Goal: Task Accomplishment & Management: Manage account settings

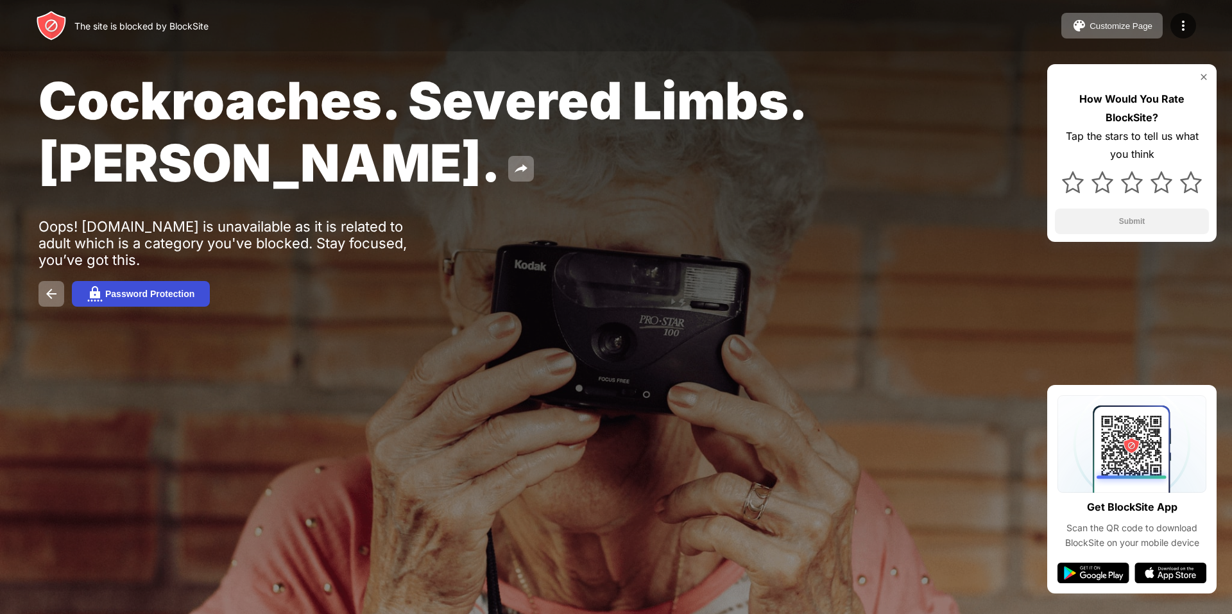
click at [177, 287] on button "Password Protection" at bounding box center [141, 294] width 138 height 26
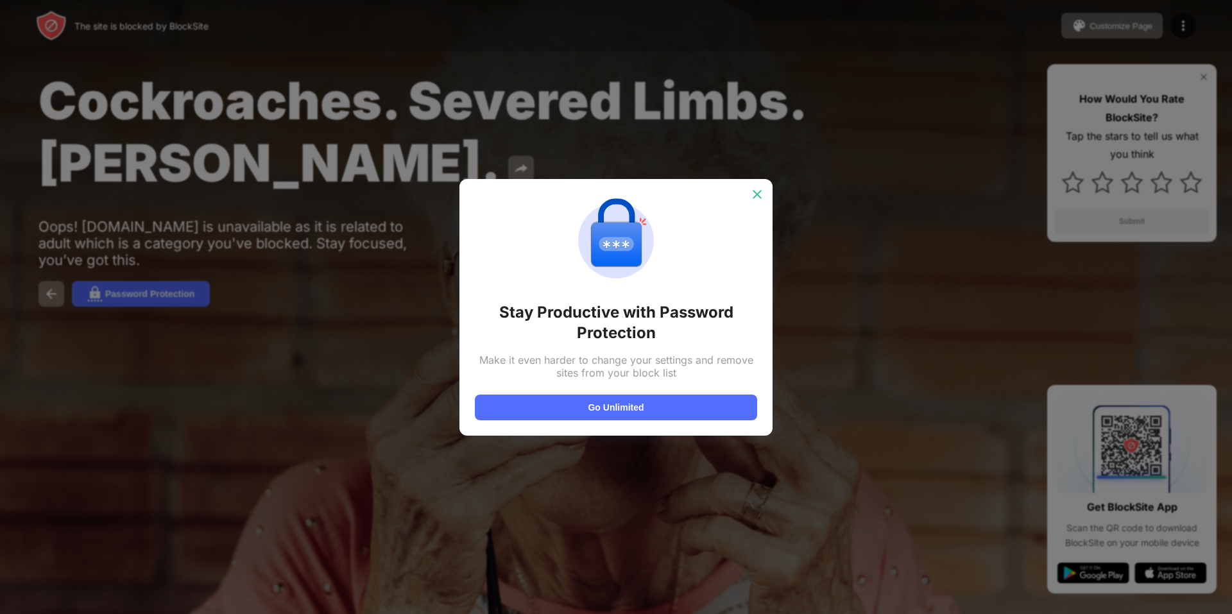
click at [756, 191] on img at bounding box center [757, 194] width 13 height 13
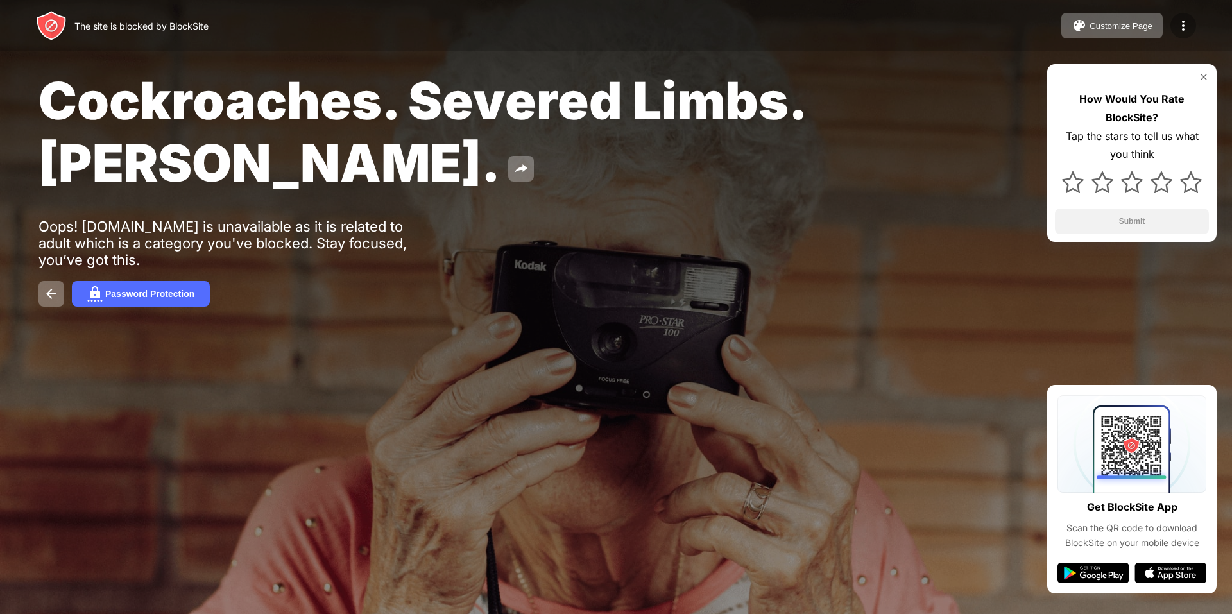
click at [1184, 24] on img at bounding box center [1182, 25] width 15 height 15
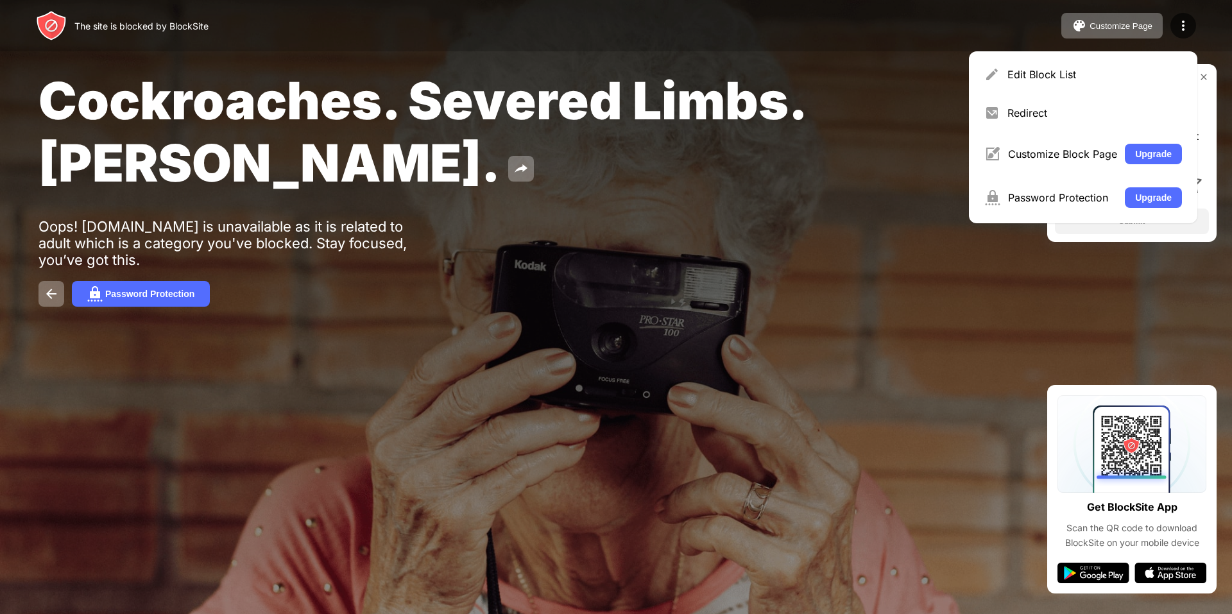
click at [89, 26] on div "The site is blocked by BlockSite" at bounding box center [141, 26] width 134 height 11
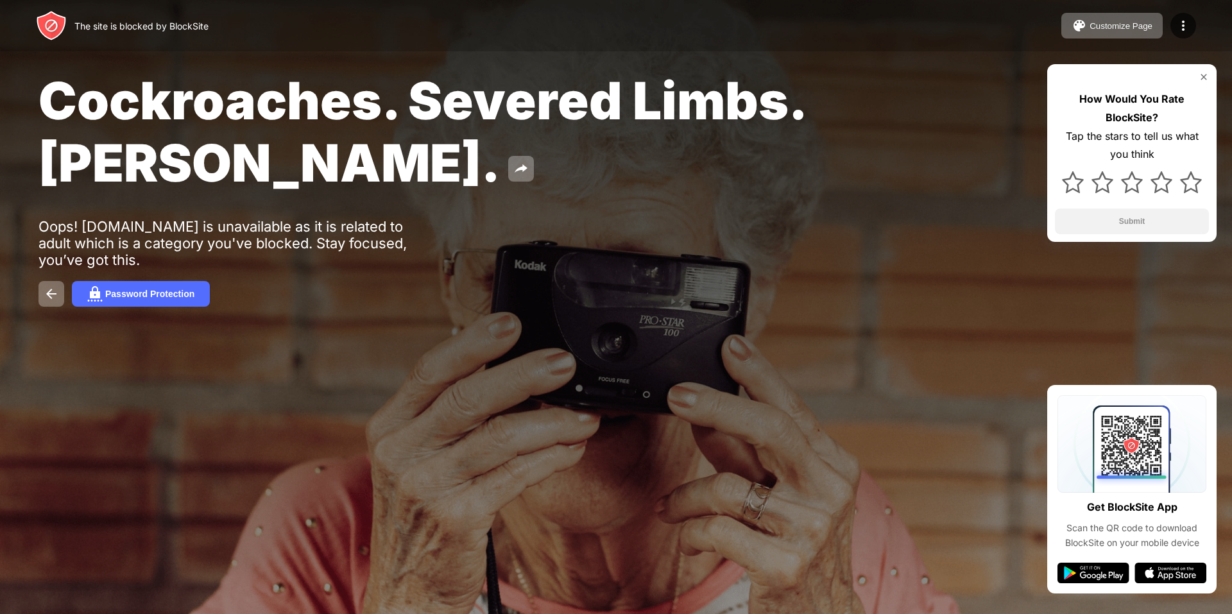
click at [158, 18] on div "The site is blocked by BlockSite" at bounding box center [122, 25] width 173 height 31
click at [180, 27] on div "The site is blocked by BlockSite" at bounding box center [141, 26] width 134 height 11
drag, startPoint x: 182, startPoint y: 27, endPoint x: 277, endPoint y: 36, distance: 94.7
click at [183, 27] on div "The site is blocked by BlockSite" at bounding box center [141, 26] width 134 height 11
click at [1175, 10] on div "The site is blocked by BlockSite Customize Page Edit Block List Redirect Custom…" at bounding box center [616, 25] width 1232 height 51
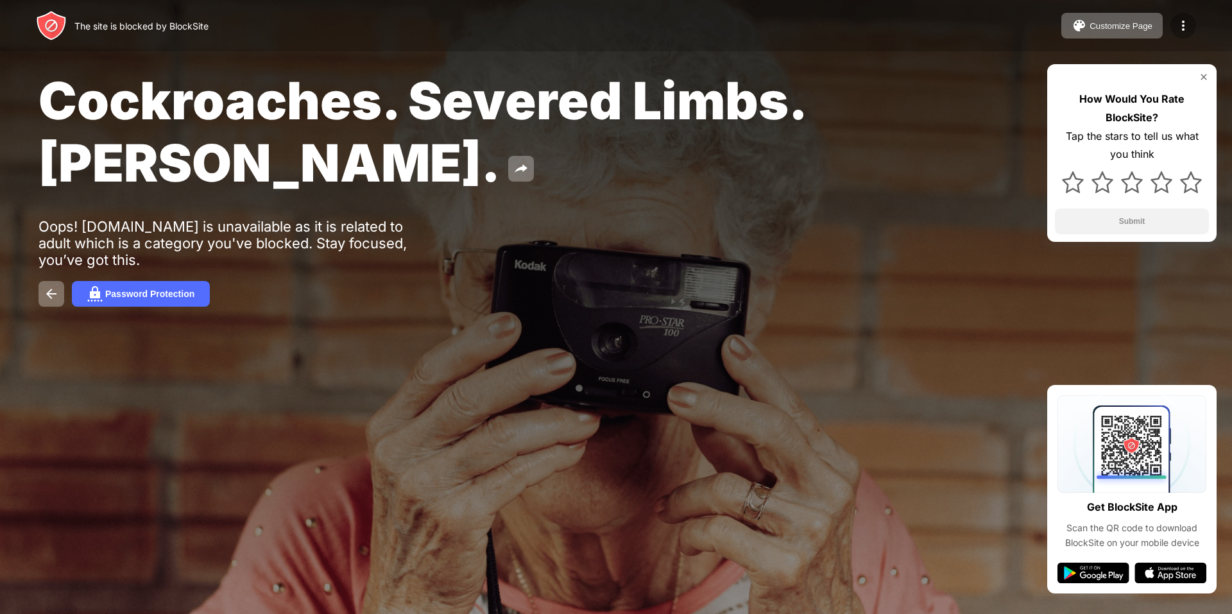
click at [1177, 15] on div at bounding box center [1183, 26] width 26 height 26
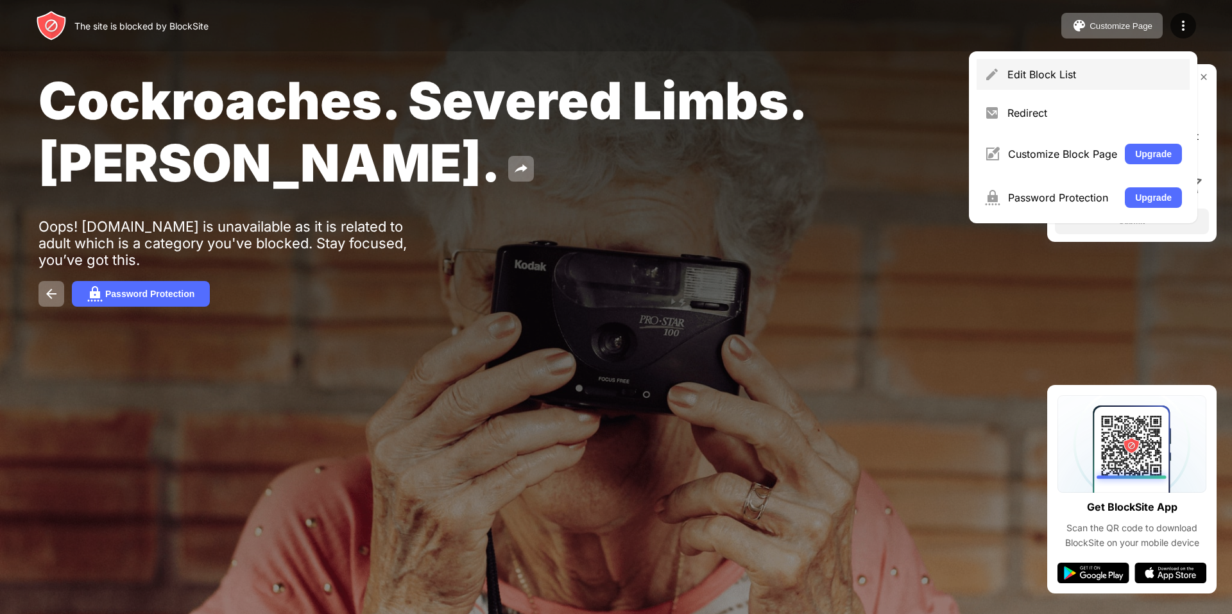
click at [1076, 80] on div "Edit Block List" at bounding box center [1094, 74] width 175 height 13
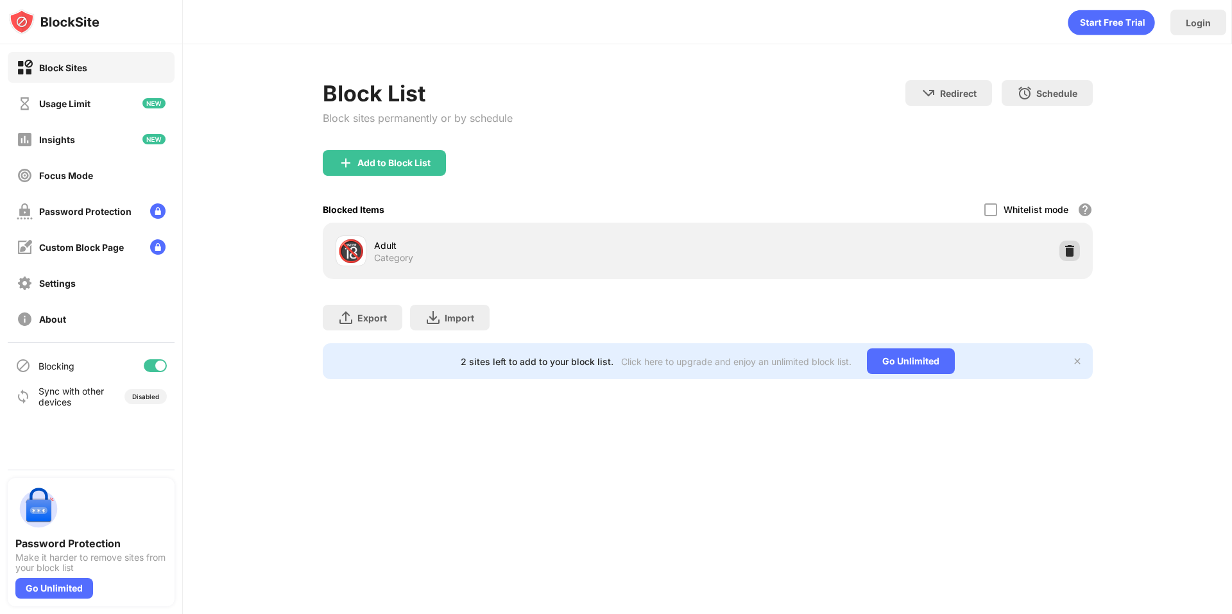
click at [1074, 246] on img at bounding box center [1069, 250] width 13 height 13
